Goal: Task Accomplishment & Management: Complete application form

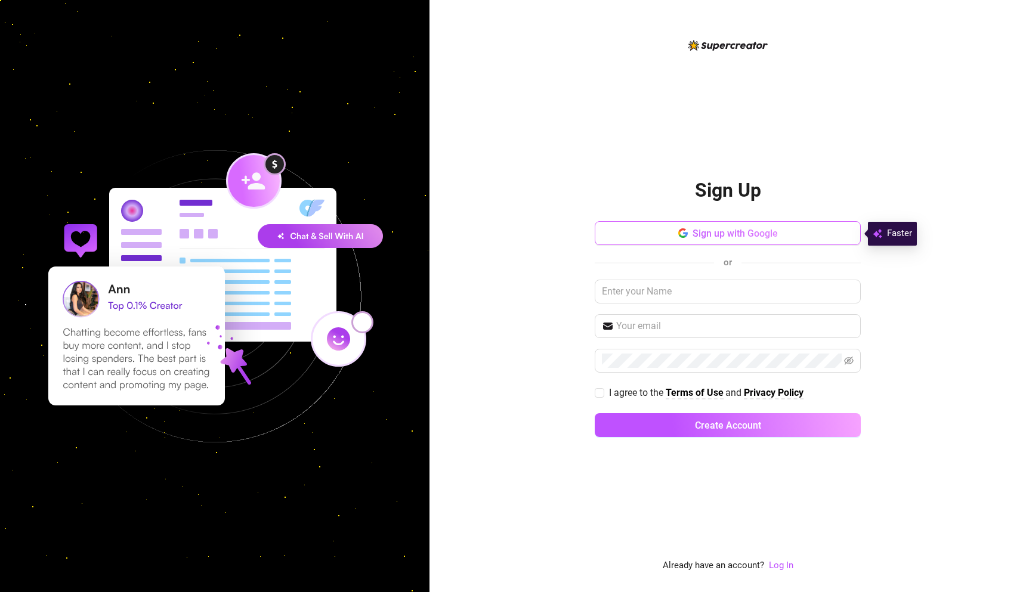
click at [719, 234] on span "Sign up with Google" at bounding box center [734, 233] width 85 height 11
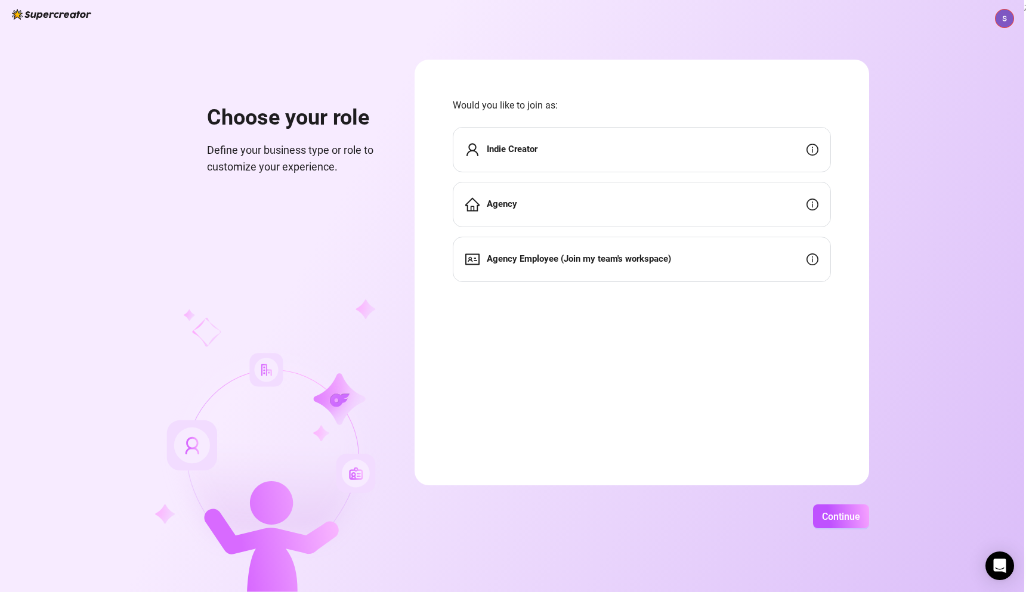
click at [539, 151] on div "Indie Creator" at bounding box center [642, 149] width 378 height 45
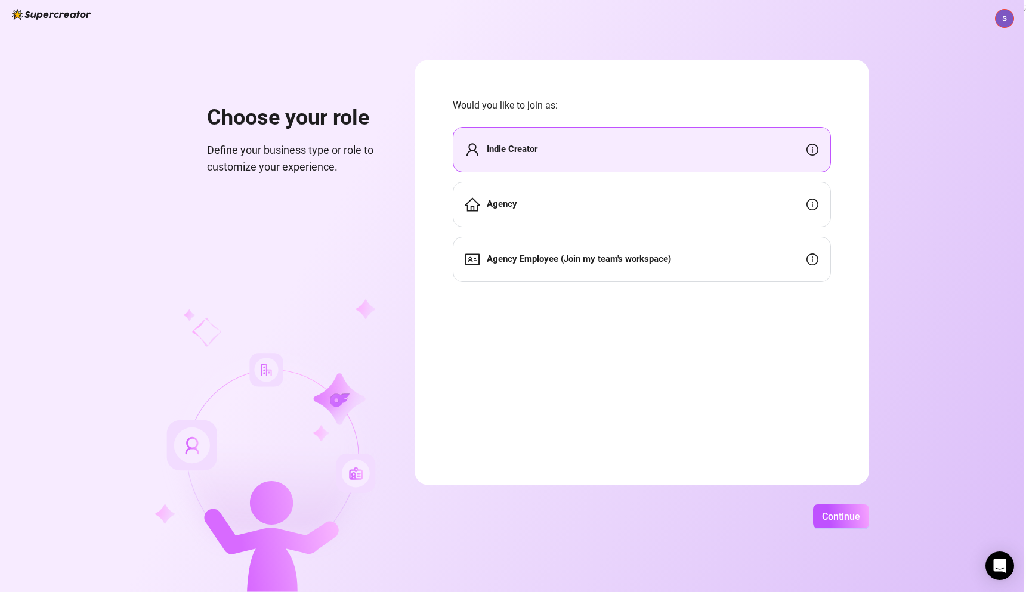
click at [834, 494] on div "Choose your role Define your business type or role to customize your experience…" at bounding box center [512, 296] width 1024 height 592
click at [844, 517] on span "Continue" at bounding box center [841, 516] width 38 height 11
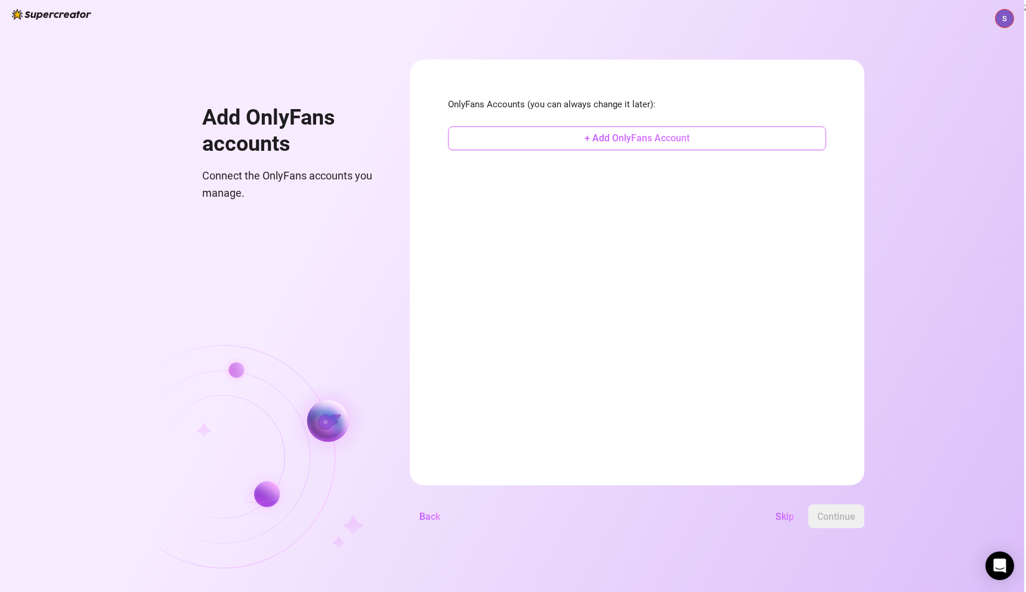
click at [613, 133] on span "+ Add OnlyFans Account" at bounding box center [636, 137] width 105 height 11
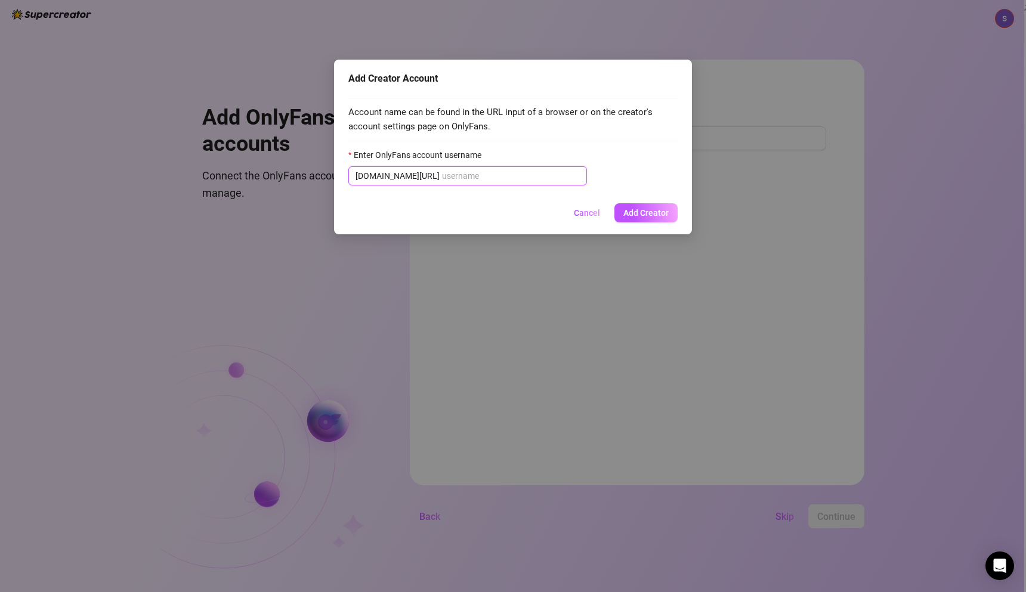
click at [466, 182] on input "Enter OnlyFans account username" at bounding box center [511, 175] width 138 height 13
paste input "riixratedd"
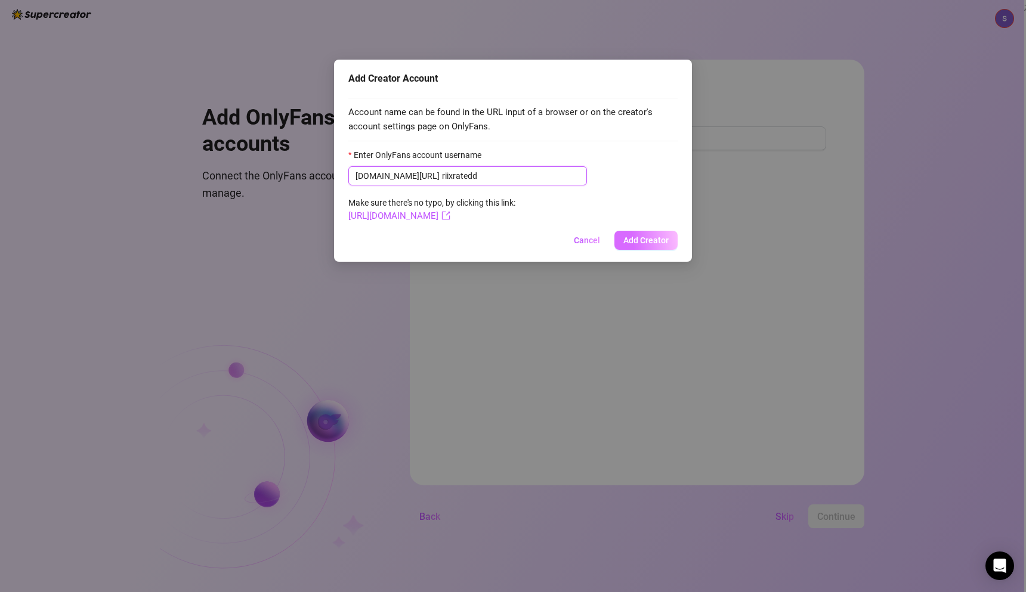
type input "riixratedd"
click at [649, 241] on span "Add Creator" at bounding box center [645, 241] width 45 height 10
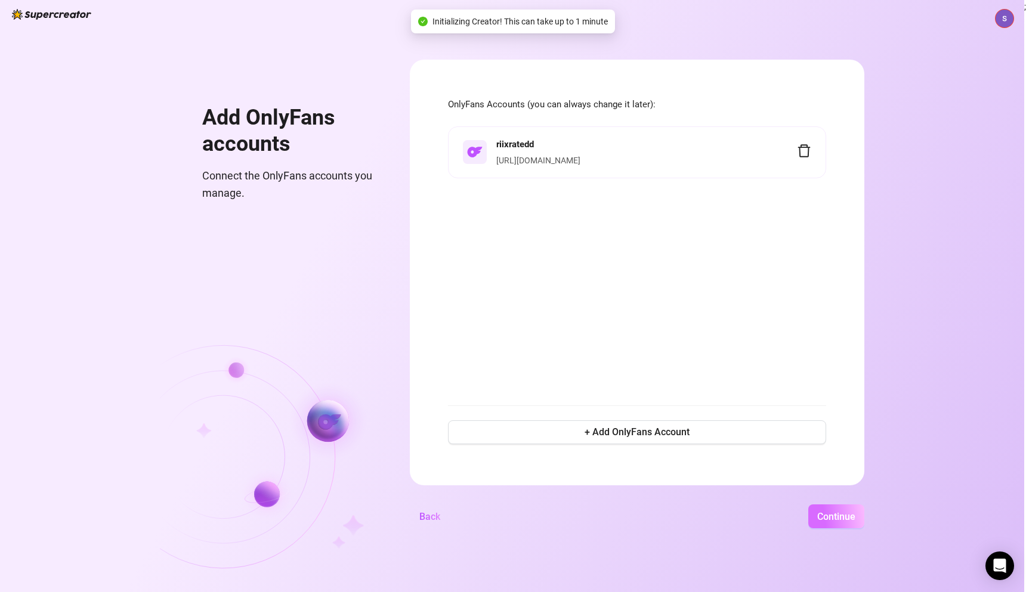
click at [856, 516] on button "Continue" at bounding box center [836, 517] width 56 height 24
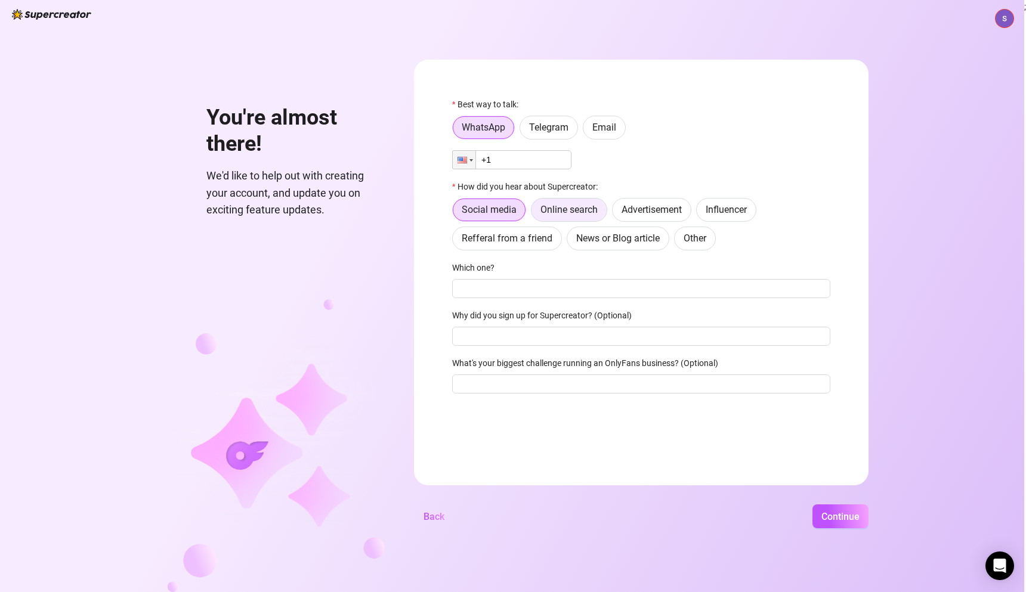
click at [559, 214] on span "Online search" at bounding box center [568, 209] width 57 height 11
click at [534, 213] on input "Online search" at bounding box center [534, 213] width 0 height 0
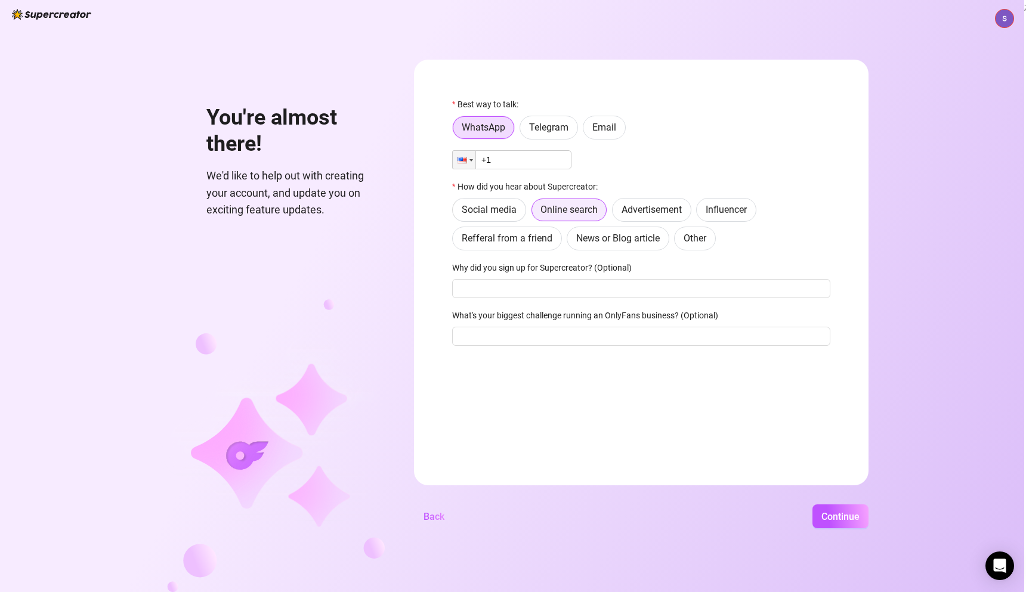
click at [567, 214] on span "Online search" at bounding box center [568, 209] width 57 height 11
click at [535, 214] on input "Online search" at bounding box center [535, 214] width 0 height 0
click at [568, 213] on span "Online search" at bounding box center [568, 209] width 57 height 11
click at [535, 214] on input "Online search" at bounding box center [535, 214] width 0 height 0
click at [836, 516] on span "Continue" at bounding box center [840, 516] width 38 height 11
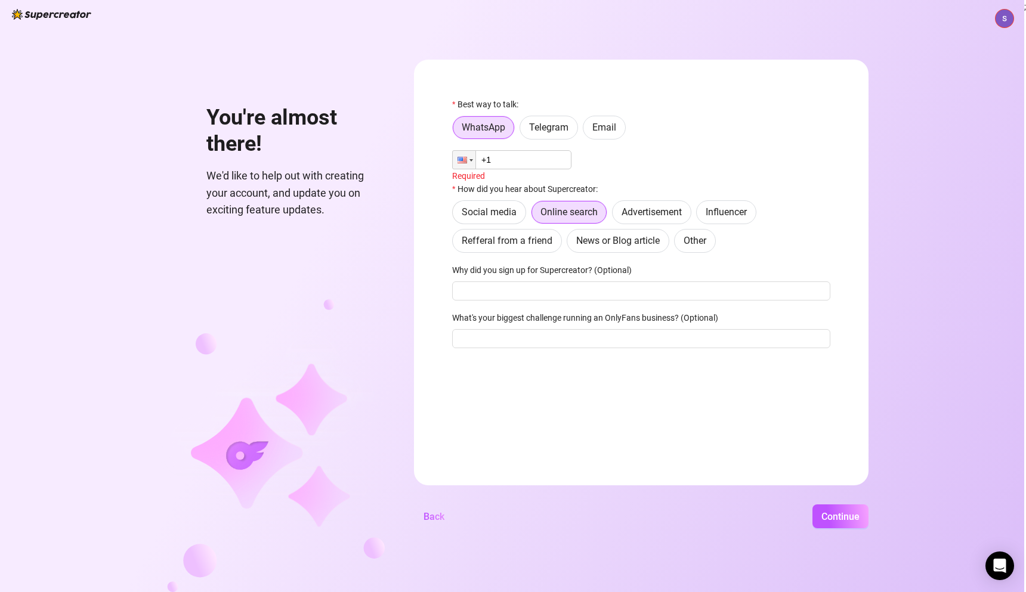
click at [515, 159] on input "+1" at bounding box center [511, 159] width 119 height 19
drag, startPoint x: 550, startPoint y: 117, endPoint x: 561, endPoint y: 122, distance: 11.5
click at [550, 119] on label "Telegram" at bounding box center [548, 128] width 58 height 24
click at [523, 131] on input "Telegram" at bounding box center [523, 131] width 0 height 0
click at [592, 125] on label "Email" at bounding box center [604, 128] width 43 height 24
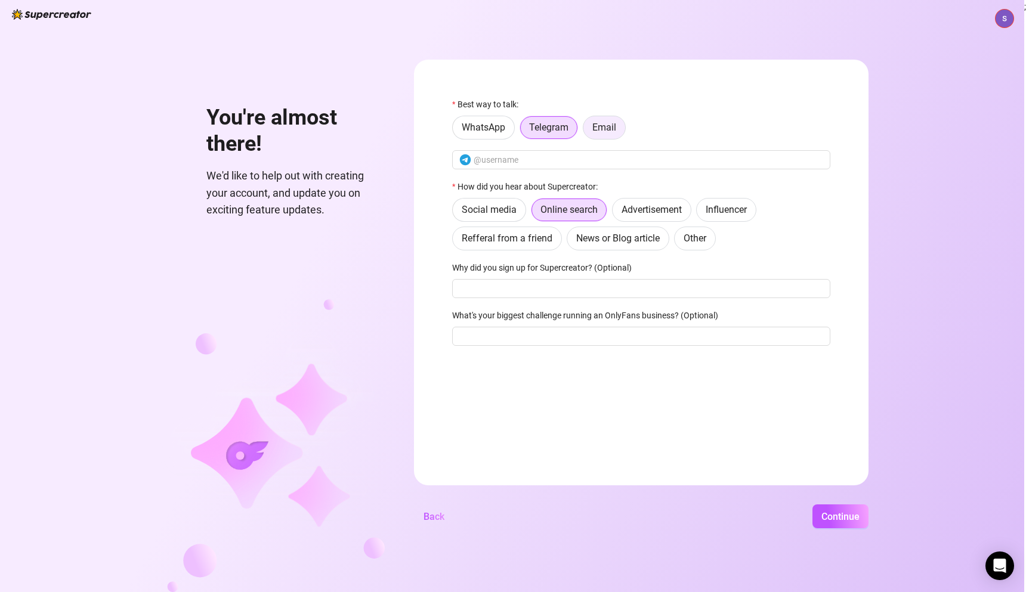
click at [586, 131] on input "Email" at bounding box center [586, 131] width 0 height 0
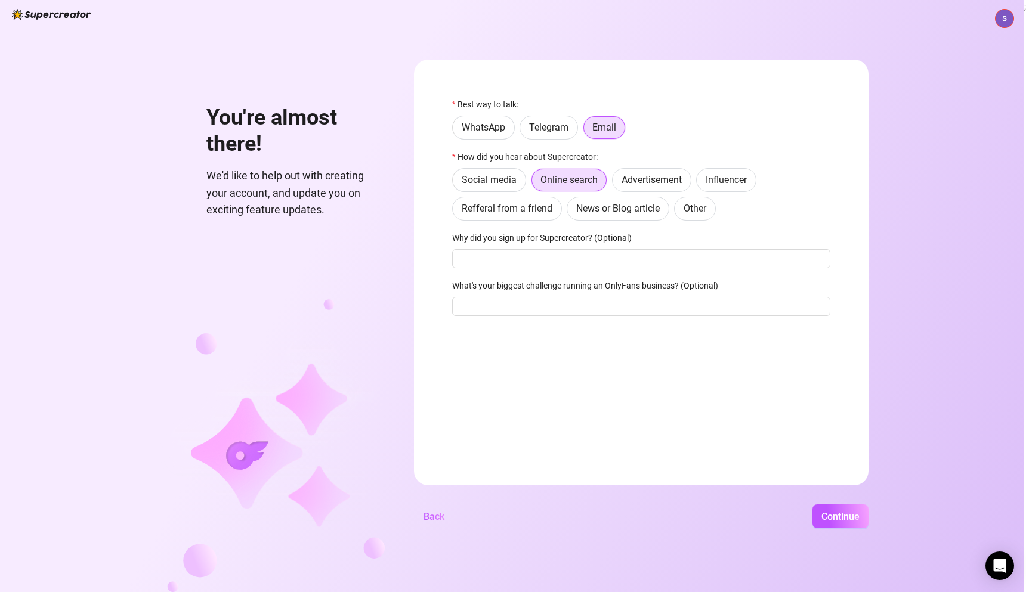
click at [849, 536] on div "You're almost there! We'd like to help out with creating your account, and upda…" at bounding box center [512, 296] width 1024 height 592
click at [843, 515] on span "Continue" at bounding box center [840, 516] width 38 height 11
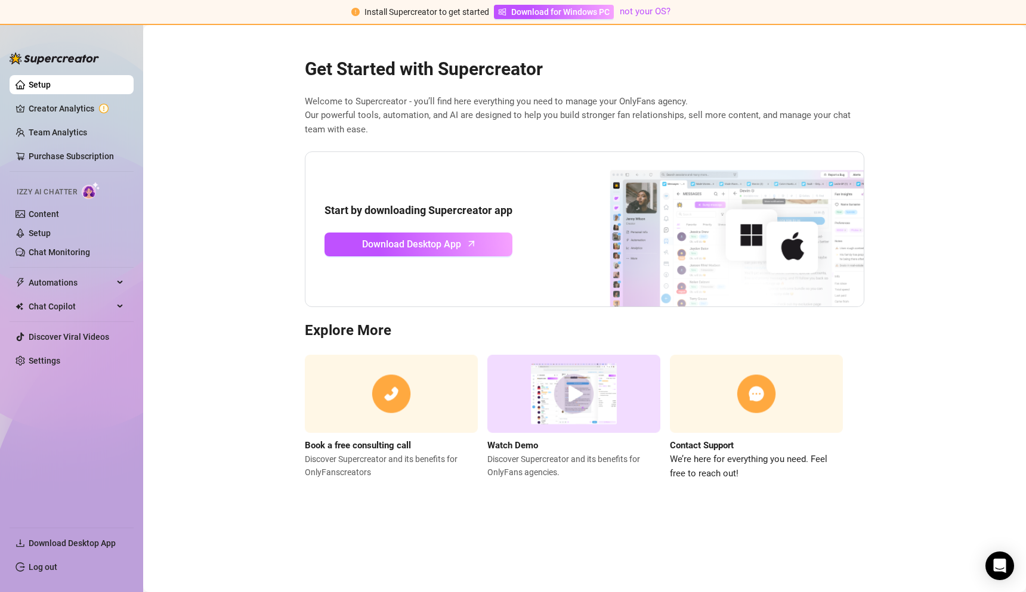
click at [583, 403] on img at bounding box center [573, 394] width 173 height 78
click at [36, 218] on link "Content" at bounding box center [44, 214] width 30 height 10
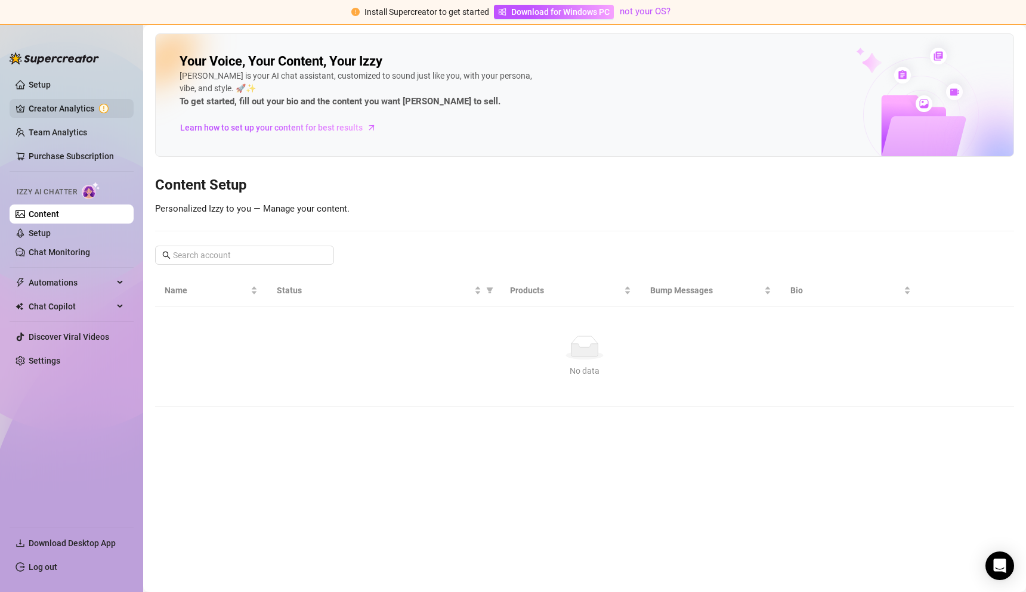
click at [61, 106] on link "Creator Analytics" at bounding box center [76, 108] width 95 height 19
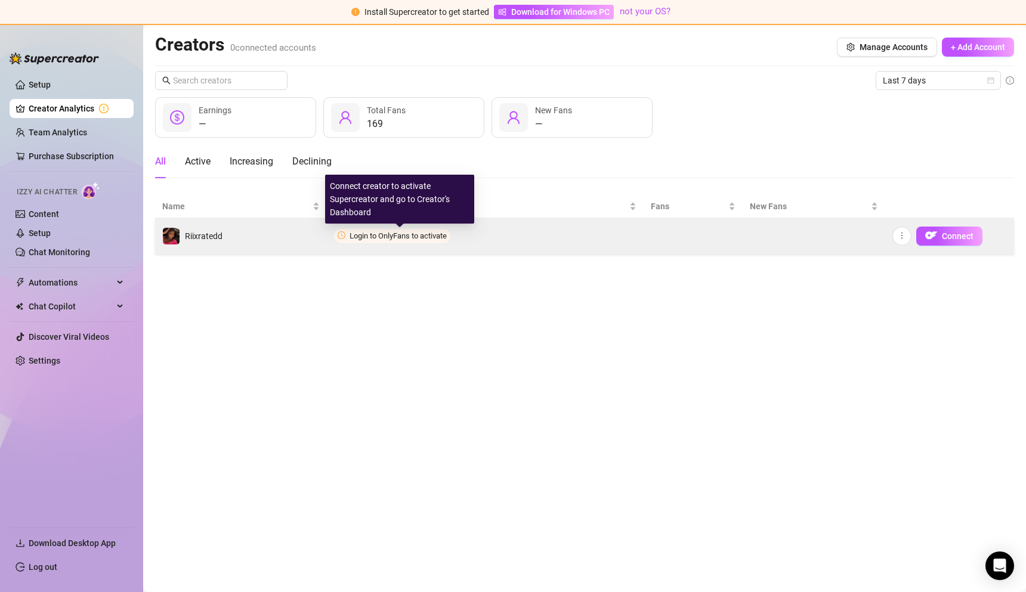
click at [376, 239] on span "Login to OnlyFans to activate" at bounding box center [397, 235] width 97 height 9
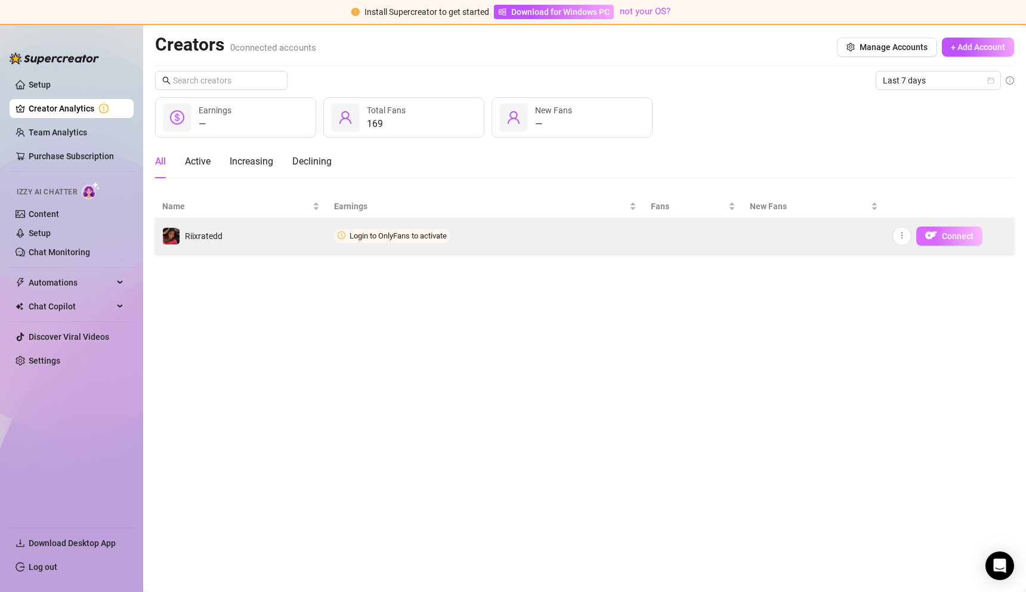
click at [943, 237] on span "Connect" at bounding box center [958, 236] width 32 height 10
click at [918, 243] on button "Connect" at bounding box center [949, 236] width 66 height 19
click at [932, 237] on img "button" at bounding box center [931, 236] width 12 height 12
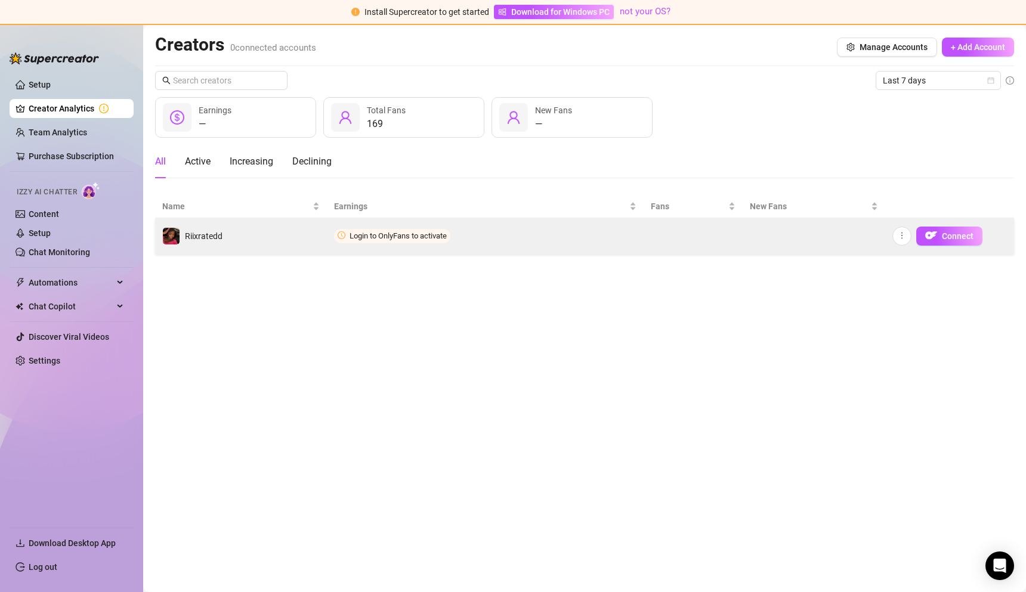
click at [400, 246] on td "Login to OnlyFans to activate" at bounding box center [485, 236] width 317 height 36
click at [397, 237] on span "Login to OnlyFans to activate" at bounding box center [397, 235] width 97 height 9
click at [190, 230] on div "Riixratedd" at bounding box center [204, 236] width 38 height 13
click at [932, 239] on img "button" at bounding box center [931, 236] width 12 height 12
click at [906, 235] on button "button" at bounding box center [901, 236] width 19 height 19
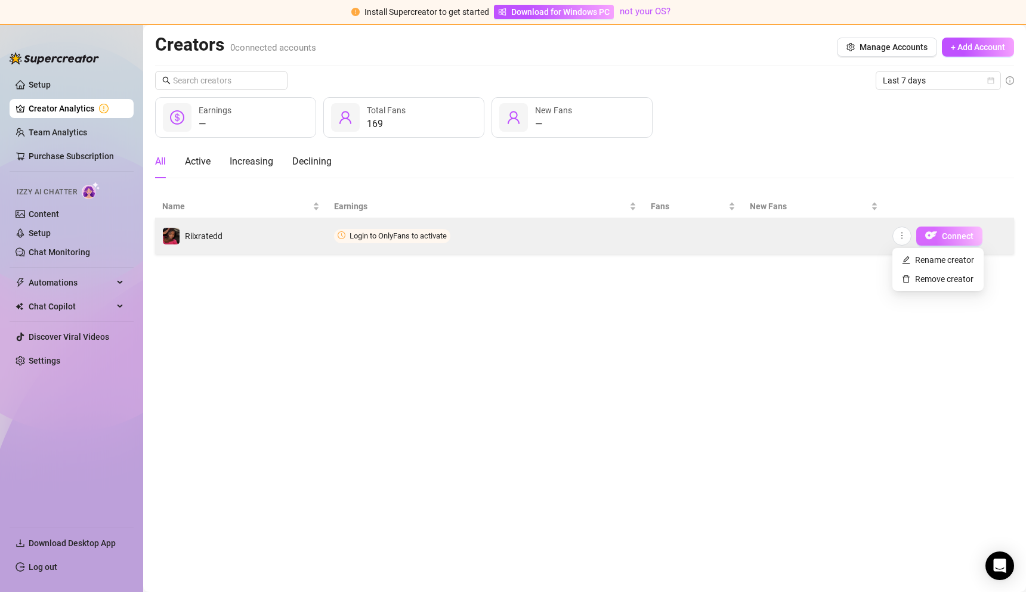
click at [963, 234] on span "Connect" at bounding box center [958, 236] width 32 height 10
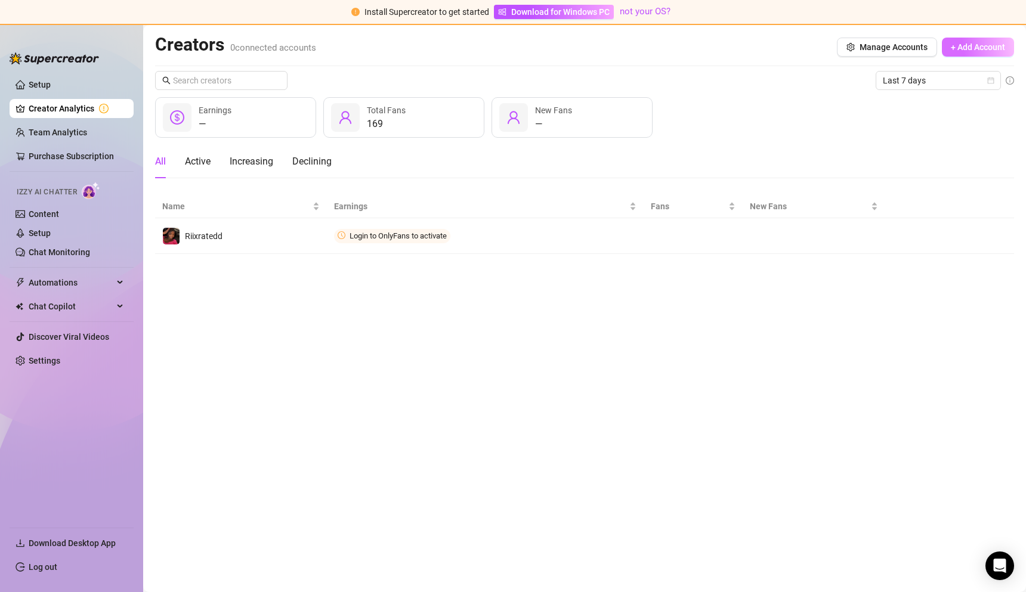
click at [966, 49] on span "+ Add Account" at bounding box center [978, 47] width 54 height 10
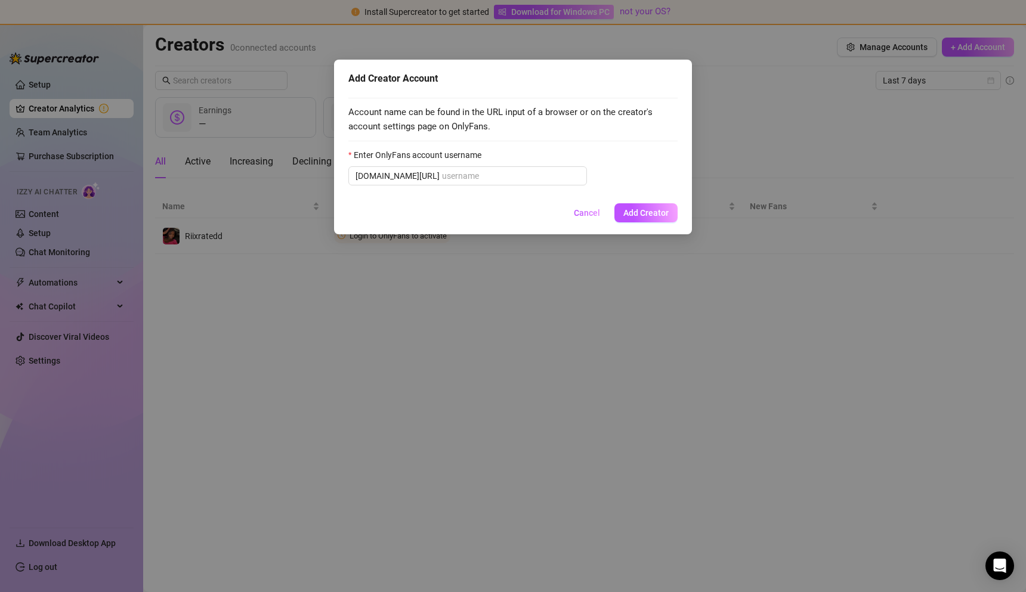
drag, startPoint x: 594, startPoint y: 212, endPoint x: 563, endPoint y: 202, distance: 32.6
click at [593, 212] on span "Cancel" at bounding box center [587, 213] width 26 height 10
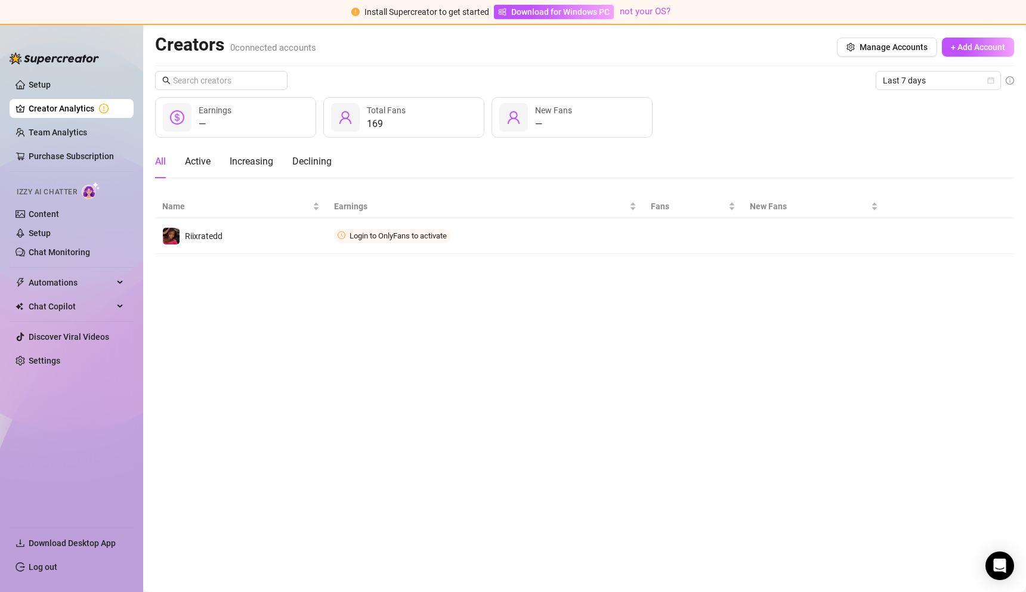
click at [246, 132] on div "— Earnings" at bounding box center [235, 117] width 161 height 41
click at [400, 128] on div "169" at bounding box center [386, 124] width 39 height 14
click at [533, 124] on div "— New Fans" at bounding box center [571, 117] width 161 height 41
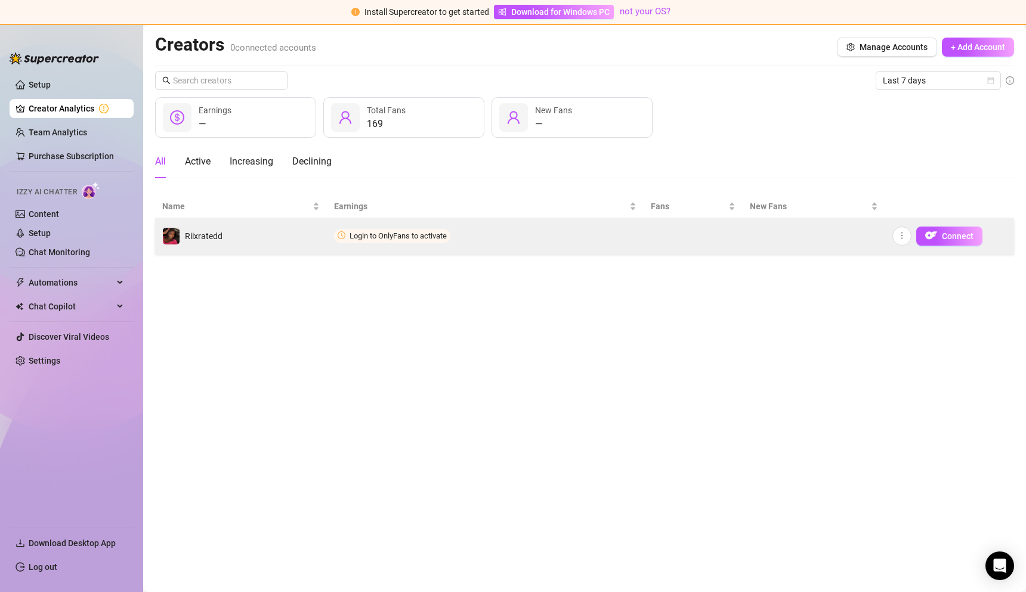
drag, startPoint x: 307, startPoint y: 246, endPoint x: 320, endPoint y: 245, distance: 13.2
drag, startPoint x: 320, startPoint y: 245, endPoint x: 625, endPoint y: 220, distance: 306.3
click at [617, 219] on td "Login to OnlyFans to activate" at bounding box center [485, 236] width 317 height 36
click at [901, 232] on icon "more" at bounding box center [902, 235] width 8 height 8
click at [947, 234] on span "Connect" at bounding box center [958, 236] width 32 height 10
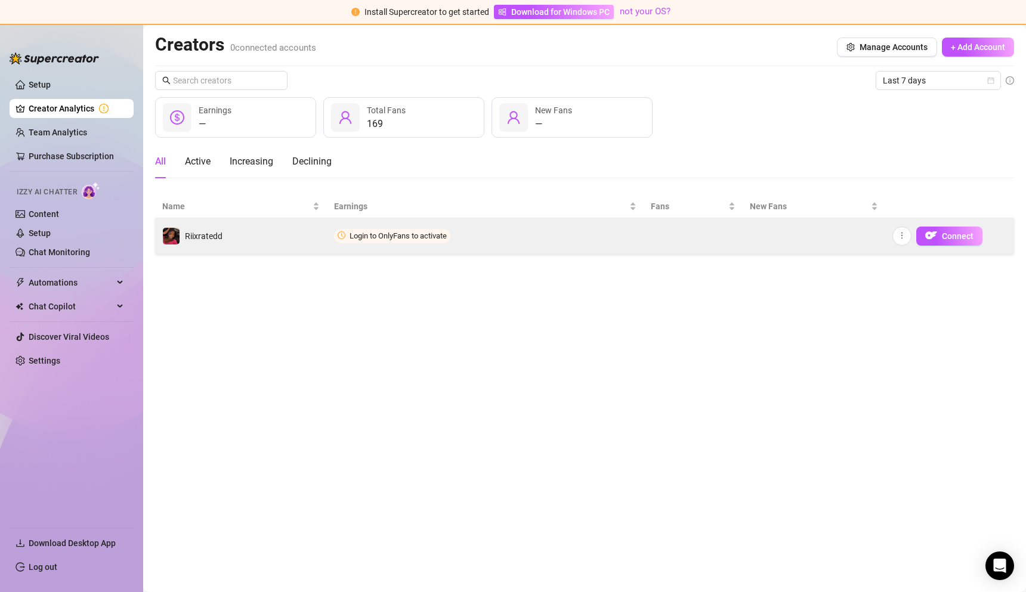
click at [239, 230] on td "Riixratedd" at bounding box center [241, 236] width 172 height 36
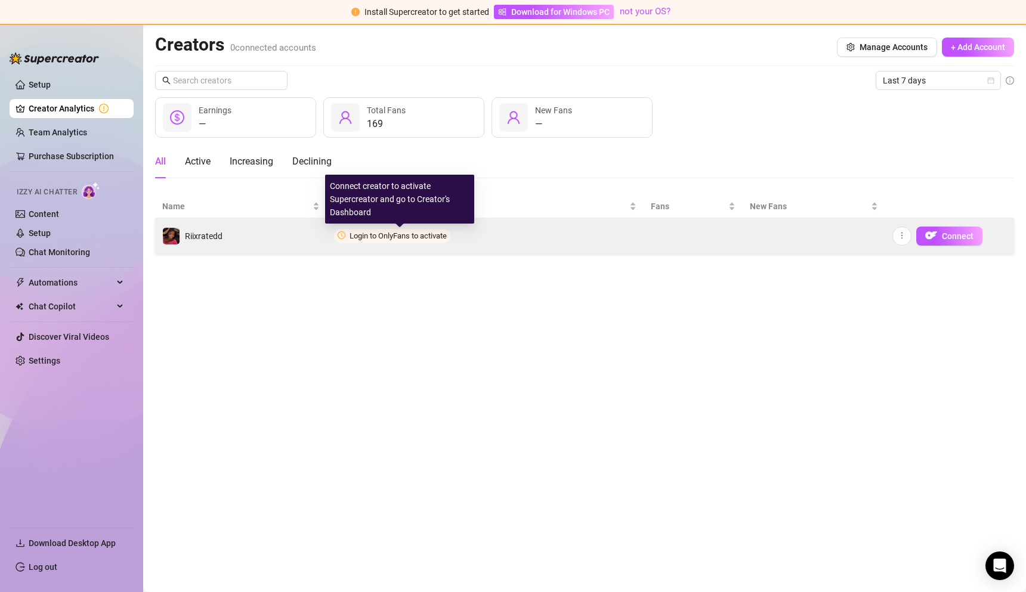
click at [357, 239] on span "Login to OnlyFans to activate" at bounding box center [397, 235] width 97 height 9
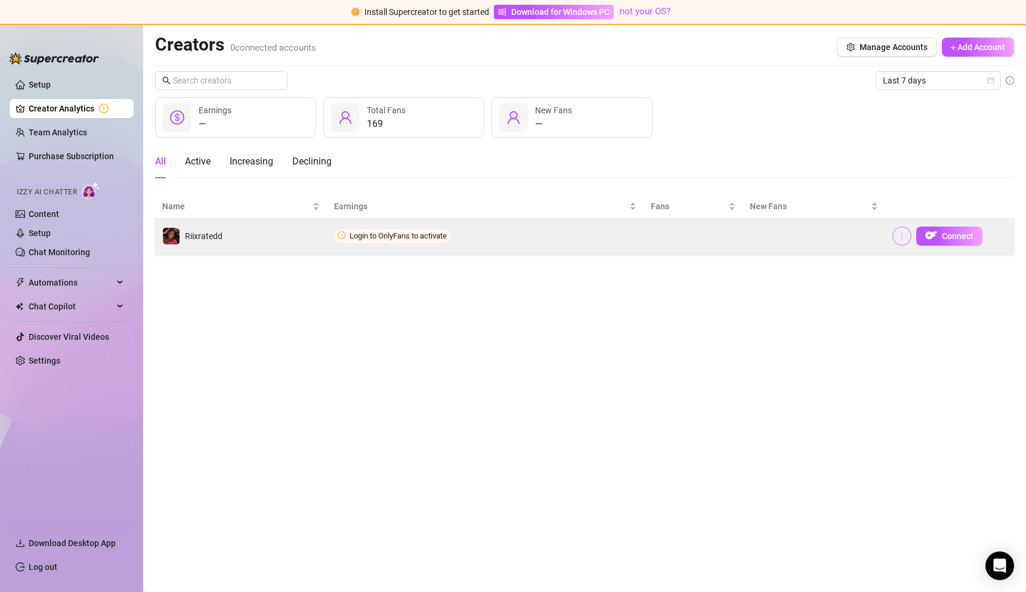
click at [898, 234] on icon "more" at bounding box center [902, 235] width 8 height 8
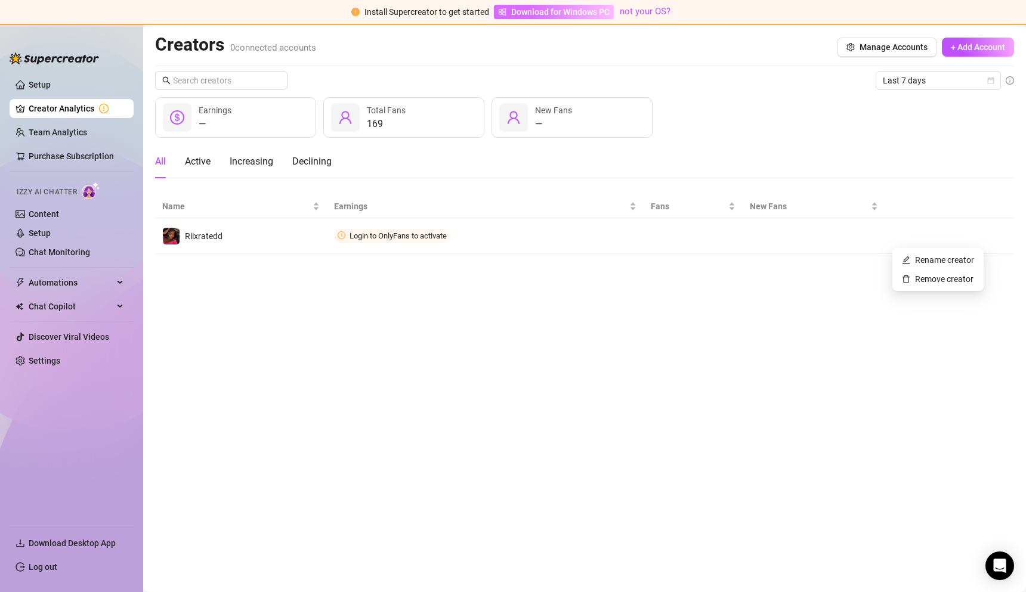
click at [554, 9] on span "Download for Windows PC" at bounding box center [560, 11] width 98 height 13
